Goal: Task Accomplishment & Management: Manage account settings

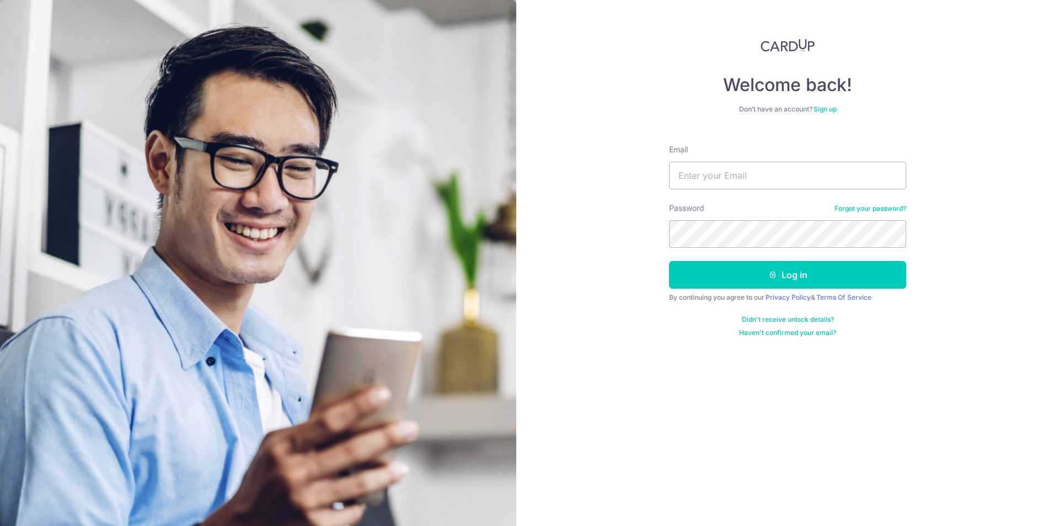
type input "[EMAIL_ADDRESS][DOMAIN_NAME]"
click at [717, 272] on button "Log in" at bounding box center [787, 275] width 237 height 28
